Goal: Information Seeking & Learning: Learn about a topic

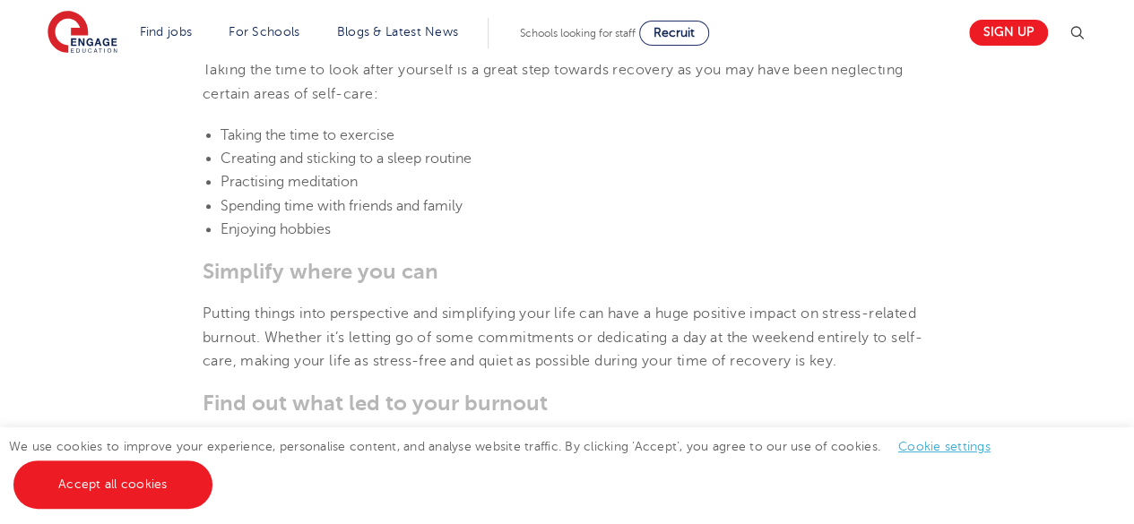
scroll to position [3674, 0]
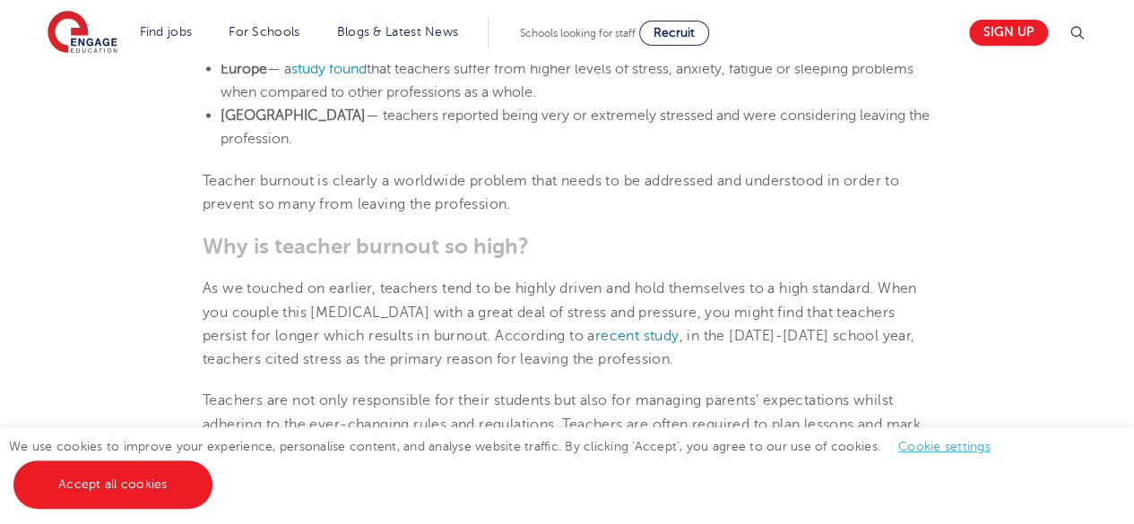
scroll to position [1703, 0]
